Goal: Transaction & Acquisition: Purchase product/service

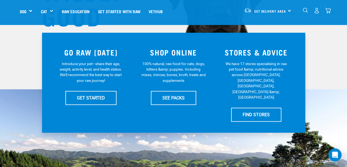
scroll to position [55, 0]
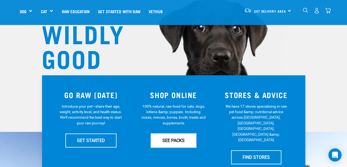
click at [161, 142] on link "SEE PACKS" at bounding box center [173, 141] width 45 height 14
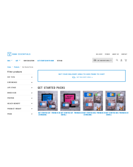
scroll to position [27, 0]
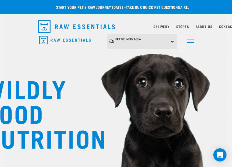
click at [133, 41] on div "Set Delivery Area North Island South Island" at bounding box center [142, 41] width 70 height 15
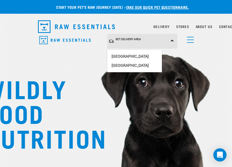
click at [133, 61] on img at bounding box center [116, 78] width 223 height 206
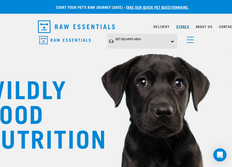
click at [133, 27] on link "Stores" at bounding box center [182, 27] width 13 height 2
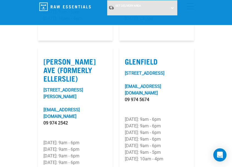
scroll to position [357, 0]
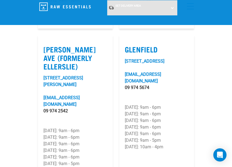
drag, startPoint x: 93, startPoint y: 89, endPoint x: 32, endPoint y: 95, distance: 61.1
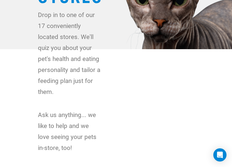
scroll to position [0, 0]
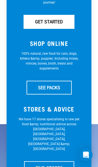
scroll to position [137, 0]
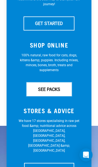
click at [54, 90] on link "SEE PACKS" at bounding box center [49, 89] width 45 height 14
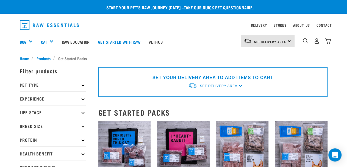
click at [129, 57] on ul "Home Products Get Started Packs" at bounding box center [174, 59] width 308 height 6
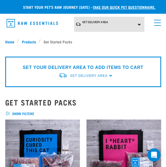
click at [58, 134] on img at bounding box center [42, 157] width 75 height 75
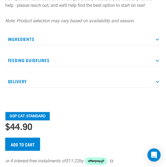
scroll to position [440, 0]
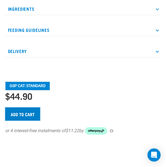
click at [25, 121] on input "Add to cart" at bounding box center [22, 114] width 35 height 13
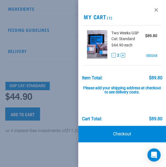
click at [62, 84] on div at bounding box center [83, 83] width 166 height 167
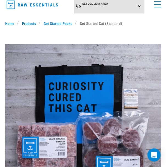
scroll to position [0, 0]
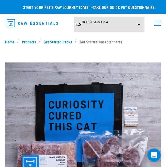
click at [157, 20] on span "menu" at bounding box center [157, 20] width 7 height 1
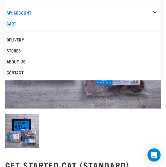
scroll to position [82, 0]
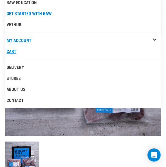
click at [15, 51] on link "Cart" at bounding box center [83, 51] width 156 height 11
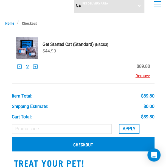
scroll to position [27, 0]
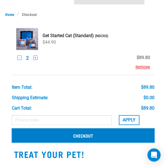
click at [82, 138] on link "Checkout" at bounding box center [83, 135] width 143 height 14
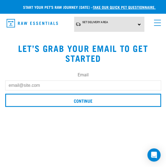
click at [64, 86] on input "Email" at bounding box center [83, 86] width 156 height 10
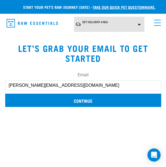
type input "[PERSON_NAME][EMAIL_ADDRESS][DOMAIN_NAME]"
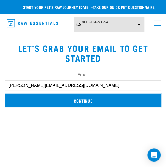
click at [61, 98] on input "Continue" at bounding box center [83, 100] width 156 height 13
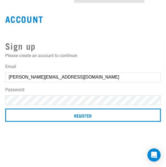
scroll to position [82, 0]
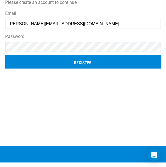
click at [118, 66] on input "Register" at bounding box center [83, 61] width 156 height 13
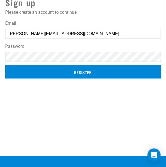
scroll to position [71, 0]
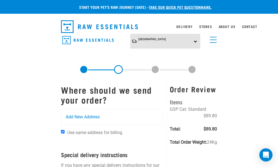
click at [0, 0] on img "dropdown navigation" at bounding box center [0, 0] width 0 height 0
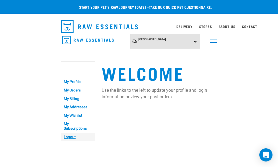
click at [61, 133] on link "Logout" at bounding box center [78, 137] width 34 height 9
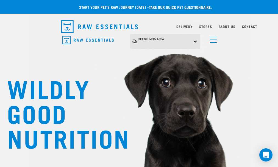
click at [0, 0] on div "0" at bounding box center [0, 0] width 0 height 0
click at [0, 0] on img "dropdown navigation" at bounding box center [0, 0] width 0 height 0
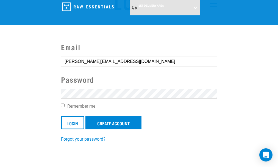
scroll to position [55, 0]
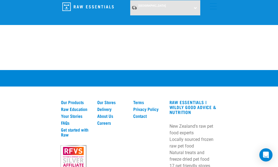
scroll to position [69, 0]
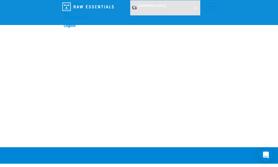
click at [0, 0] on link "Vethub" at bounding box center [0, 0] width 0 height 0
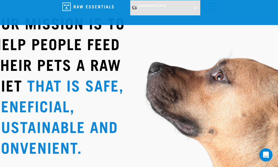
scroll to position [1952, 0]
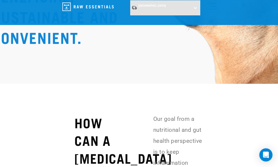
click at [0, 0] on link "Dog" at bounding box center [0, 0] width 0 height 0
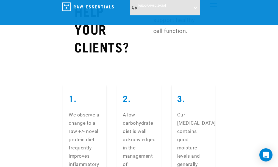
scroll to position [2133, 0]
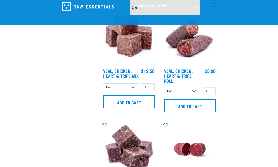
scroll to position [1425, 0]
